Goal: Task Accomplishment & Management: Complete application form

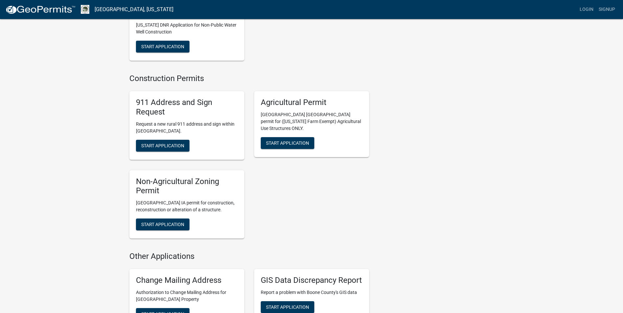
scroll to position [886, 0]
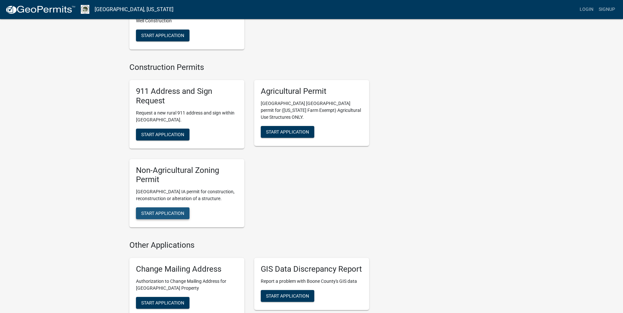
click at [177, 210] on button "Start Application" at bounding box center [163, 213] width 54 height 12
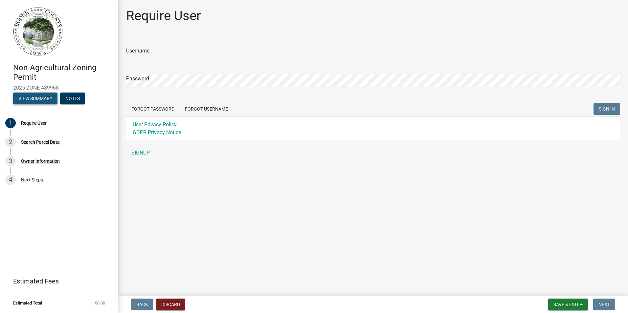
click at [28, 97] on button "View Summary" at bounding box center [35, 99] width 44 height 12
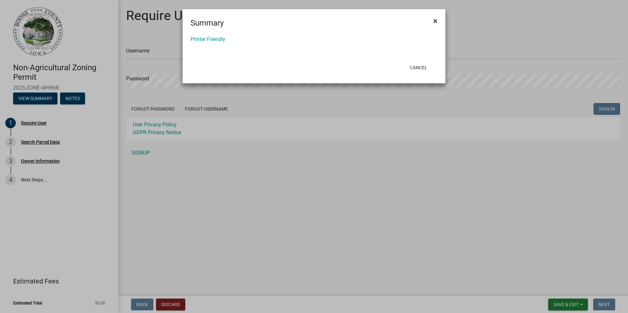
click at [436, 21] on span "×" at bounding box center [435, 20] width 4 height 9
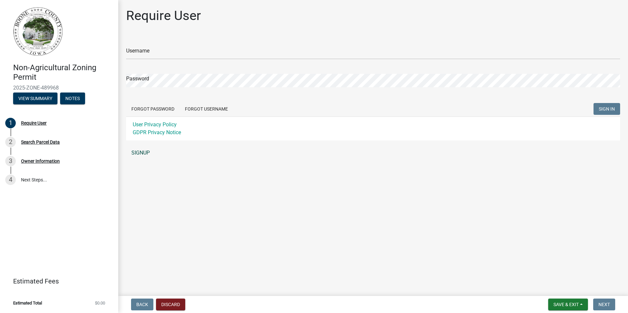
click at [142, 152] on link "SIGNUP" at bounding box center [373, 152] width 494 height 13
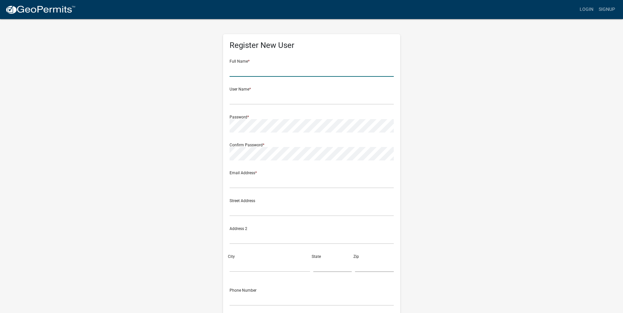
click at [281, 67] on input "text" at bounding box center [311, 69] width 164 height 13
type input "sydney jo shank"
type input "sydspenc147@gmail.com"
type input "[STREET_ADDRESS]"
type input "Paton"
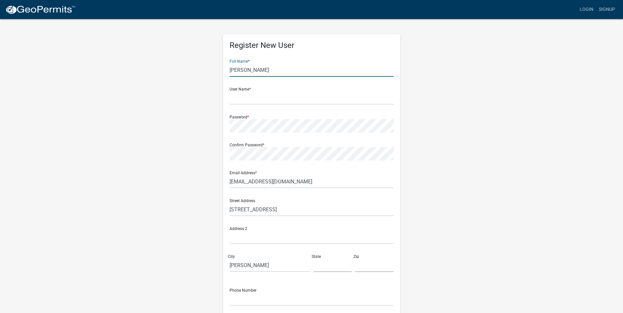
type input "IA"
type input "50217"
type input "5152692868"
drag, startPoint x: 204, startPoint y: 83, endPoint x: 148, endPoint y: 88, distance: 56.0
click at [148, 88] on div "Register New User Full Name * sydney jo shank User Name * Password * Confirm Pa…" at bounding box center [311, 193] width 374 height 351
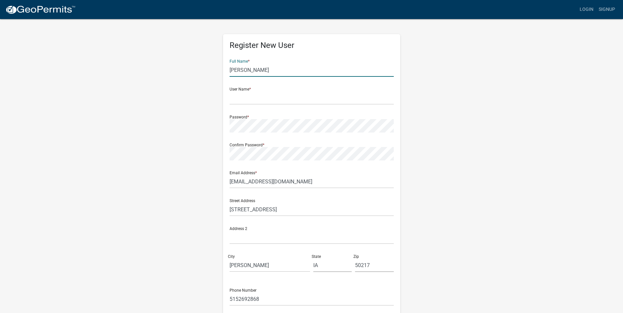
type input "Sydney Shank"
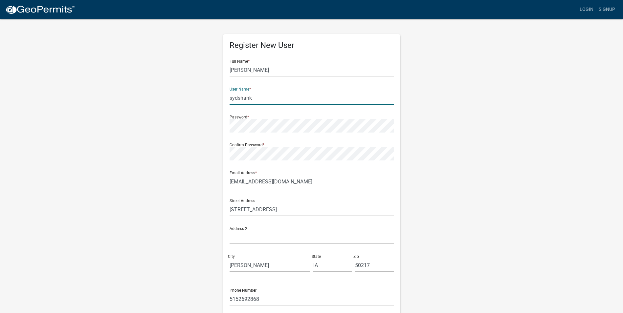
type input "sydshank"
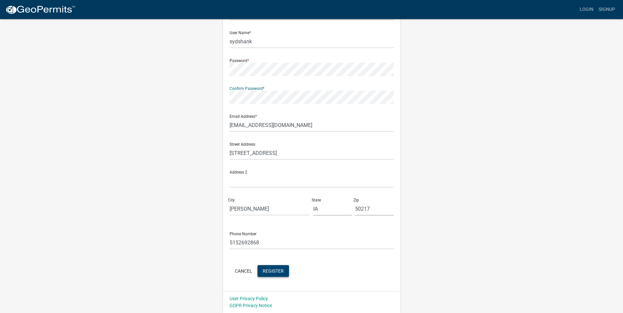
click at [279, 272] on span "Register" at bounding box center [273, 270] width 21 height 5
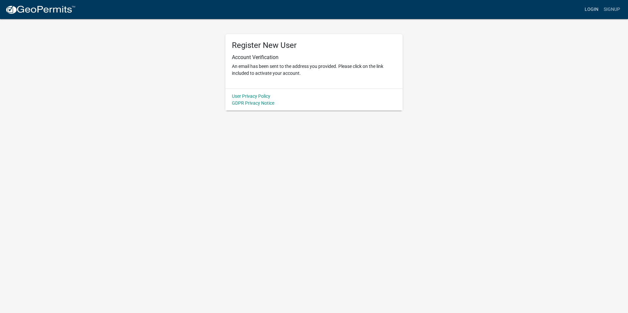
click at [591, 12] on link "Login" at bounding box center [591, 9] width 19 height 12
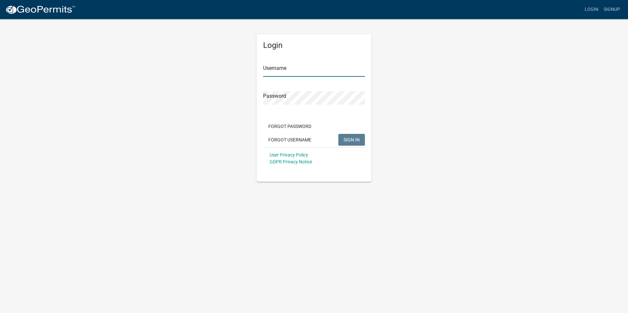
type input "sydshank"
click at [313, 76] on input "sydshank" at bounding box center [314, 69] width 102 height 13
click at [398, 144] on div "Login Username sydshank Password Forgot Password Forgot Username SIGN IN User P…" at bounding box center [314, 99] width 374 height 163
click at [347, 137] on button "SIGN IN" at bounding box center [351, 140] width 27 height 12
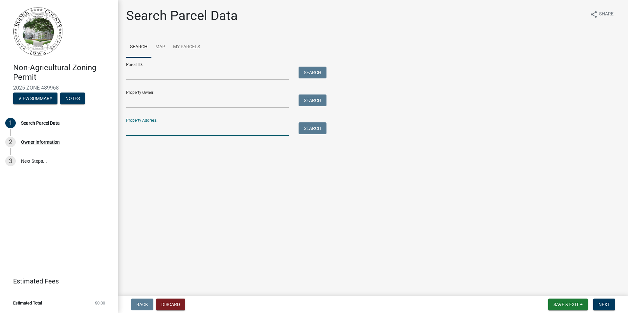
click at [159, 130] on input "Property Address:" at bounding box center [207, 128] width 163 height 13
type input "[STREET_ADDRESS]"
click at [320, 128] on button "Search" at bounding box center [312, 128] width 28 height 12
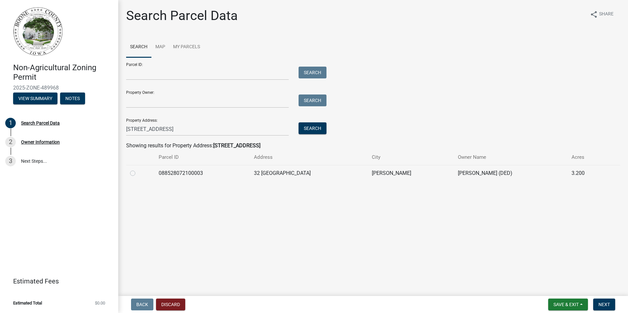
click at [138, 169] on label at bounding box center [138, 169] width 0 height 0
click at [138, 174] on input "radio" at bounding box center [140, 171] width 4 height 4
radio input "true"
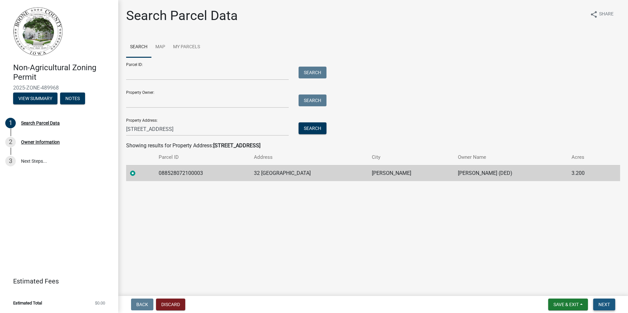
click at [603, 307] on span "Next" at bounding box center [603, 304] width 11 height 5
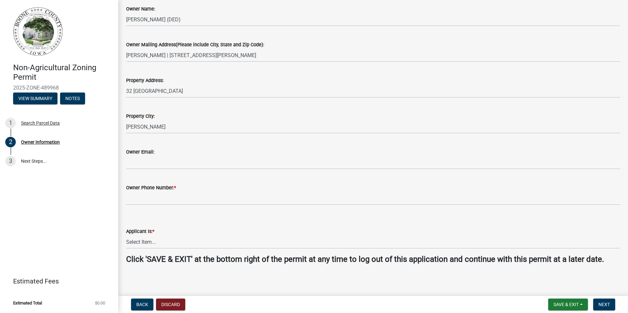
scroll to position [98, 0]
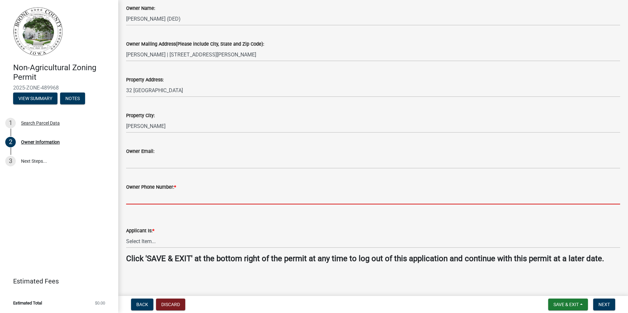
click at [160, 194] on input "Owner Phone Number: *" at bounding box center [373, 197] width 494 height 13
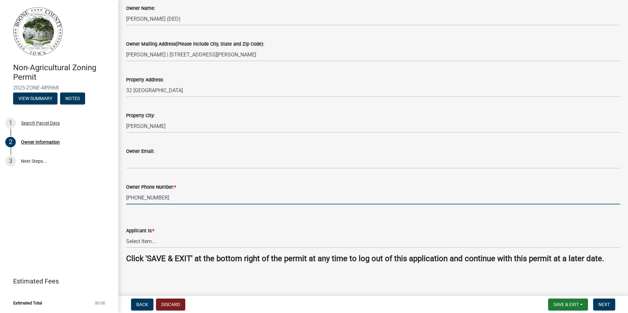
scroll to position [99, 0]
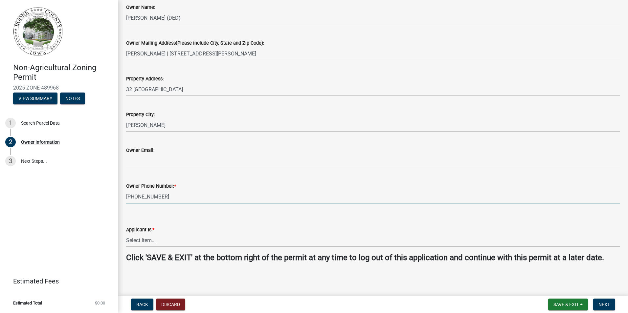
type input "[PHONE_NUMBER]"
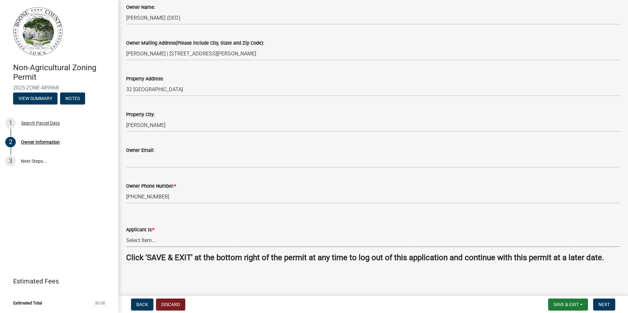
click at [156, 242] on select "Select Item... The Property Owner A contractor who has registered with Boone Co…" at bounding box center [373, 240] width 494 height 13
click at [126, 234] on select "Select Item... The Property Owner A contractor who has registered with Boone Co…" at bounding box center [373, 240] width 494 height 13
select select "38c7e77b-1303-488d-b958-87c851393774"
click at [604, 301] on button "Next" at bounding box center [604, 305] width 22 height 12
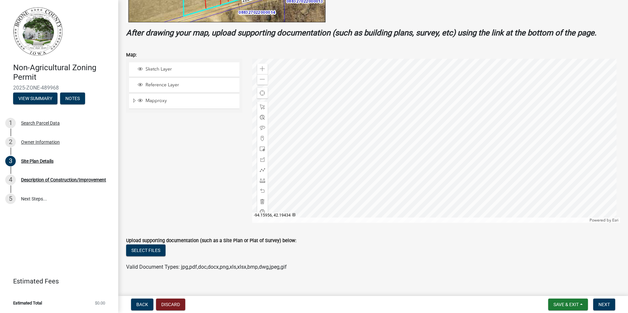
scroll to position [246, 0]
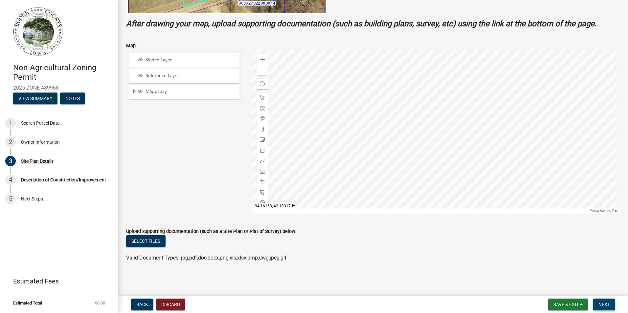
click at [609, 304] on span "Next" at bounding box center [603, 304] width 11 height 5
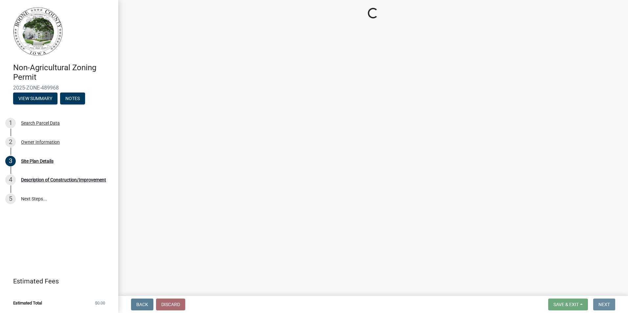
scroll to position [0, 0]
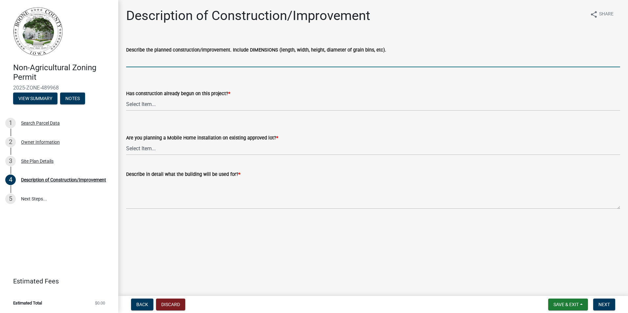
click at [186, 61] on input "Describe the planned construction/improvement. Include DIMENSIONS (length, widt…" at bounding box center [373, 60] width 494 height 13
type input "40ftx60ft Metal Building"
click at [272, 106] on select "Select Item... Yes No" at bounding box center [373, 104] width 494 height 13
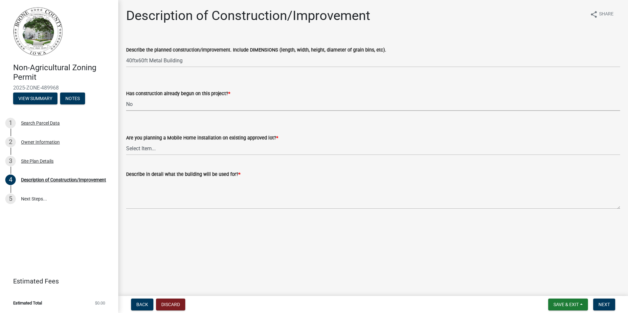
click at [126, 98] on select "Select Item... Yes No" at bounding box center [373, 104] width 494 height 13
select select "780d6c2c-296a-4ca9-89f5-6f46740c66d4"
click at [237, 149] on select "Select Item... Yes No" at bounding box center [373, 148] width 494 height 13
click at [126, 142] on select "Select Item... Yes No" at bounding box center [373, 148] width 494 height 13
select select "11cf4637-fcbf-4a36-af17-97ff4966c2e6"
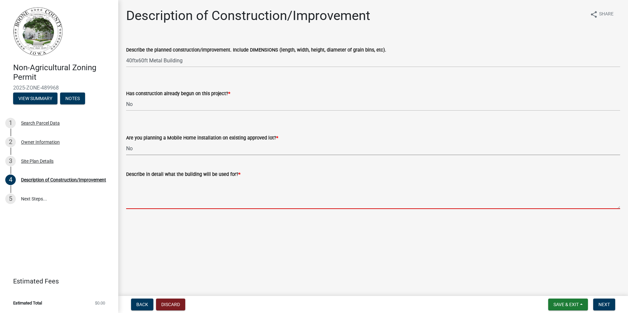
drag, startPoint x: 232, startPoint y: 203, endPoint x: 238, endPoint y: 202, distance: 5.6
click at [232, 203] on textarea "Describe in detail what the building will be used for? *" at bounding box center [373, 193] width 494 height 31
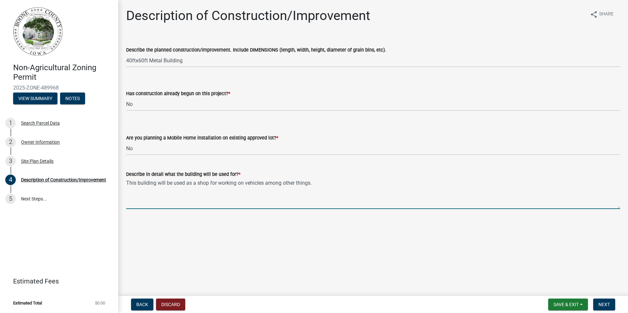
type textarea "This building will be used as a shop for working on vehicles among other things."
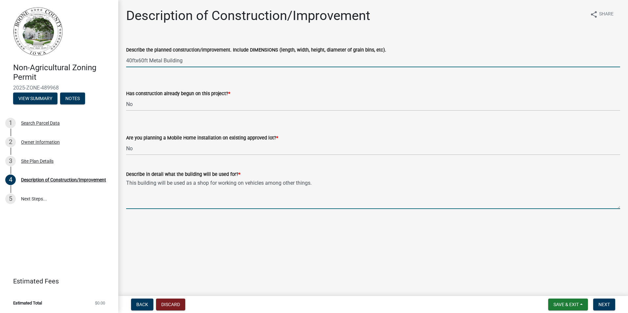
click at [220, 61] on input "40ftx60ft Metal Building" at bounding box center [373, 60] width 494 height 13
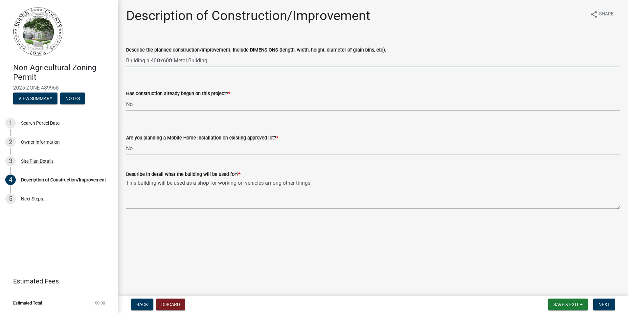
type input "Building a 40ftx60ft Metal Building"
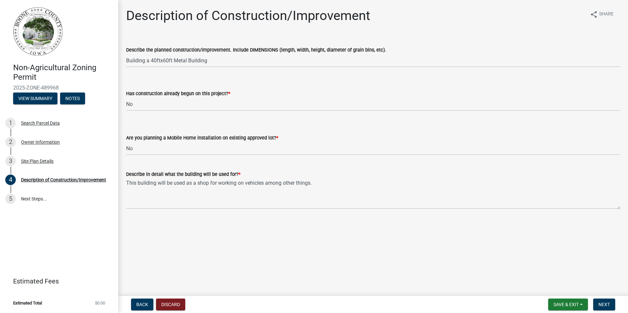
click at [265, 249] on main "Description of Construction/Improvement share Share Describe the planned constr…" at bounding box center [373, 147] width 510 height 294
click at [605, 308] on button "Next" at bounding box center [604, 305] width 22 height 12
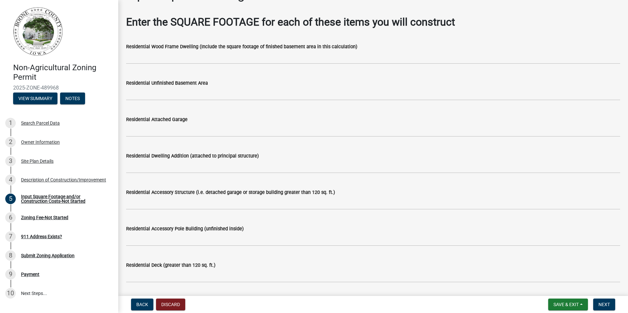
scroll to position [33, 0]
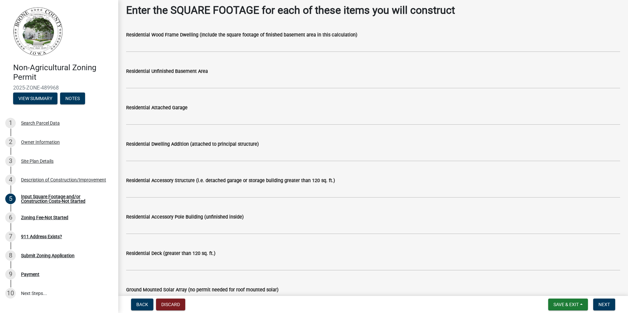
click at [166, 180] on label "Residential Accessory Structure (i.e. detached garage or storage building great…" at bounding box center [230, 181] width 209 height 5
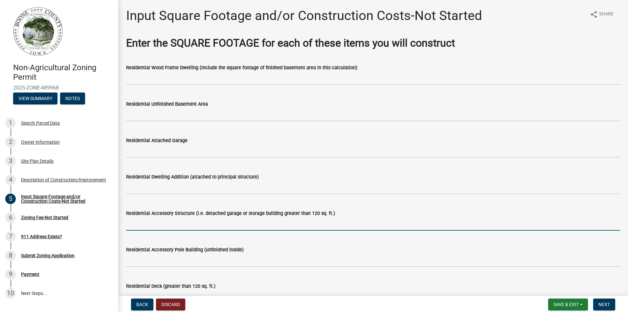
click at [260, 223] on input "text" at bounding box center [373, 223] width 494 height 13
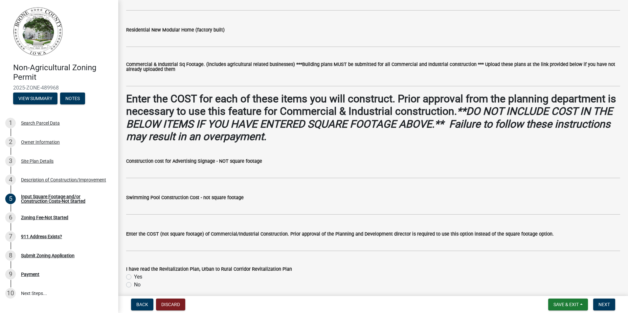
scroll to position [405, 0]
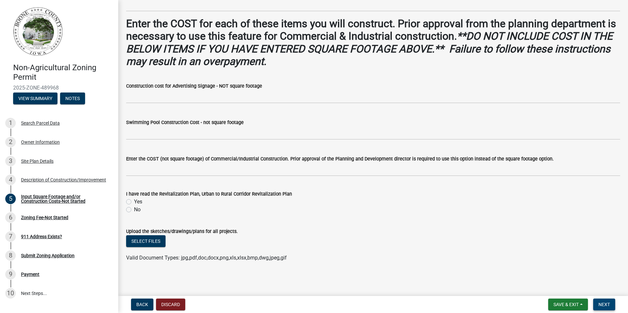
type input "0"
click at [607, 307] on span "Next" at bounding box center [603, 304] width 11 height 5
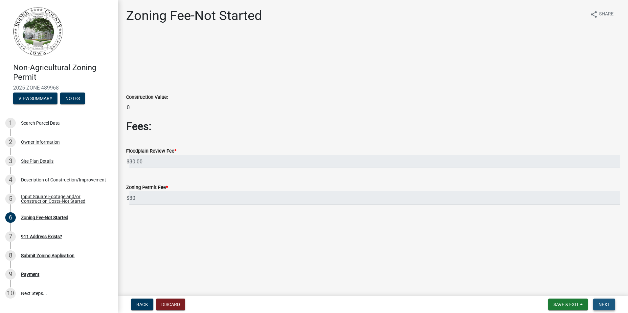
click at [606, 306] on span "Next" at bounding box center [603, 304] width 11 height 5
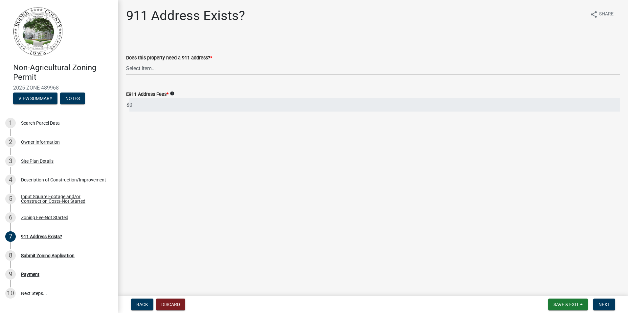
click at [210, 68] on select "Select Item... Property already has a 911 address Request a new 911 address, si…" at bounding box center [373, 68] width 494 height 13
click at [126, 62] on select "Select Item... Property already has a 911 address Request a new 911 address, si…" at bounding box center [373, 68] width 494 height 13
select select "f1813c40-ff51-4f8e-a09d-ea2142ee239a"
click at [609, 305] on span "Next" at bounding box center [603, 304] width 11 height 5
